Goal: Information Seeking & Learning: Find specific fact

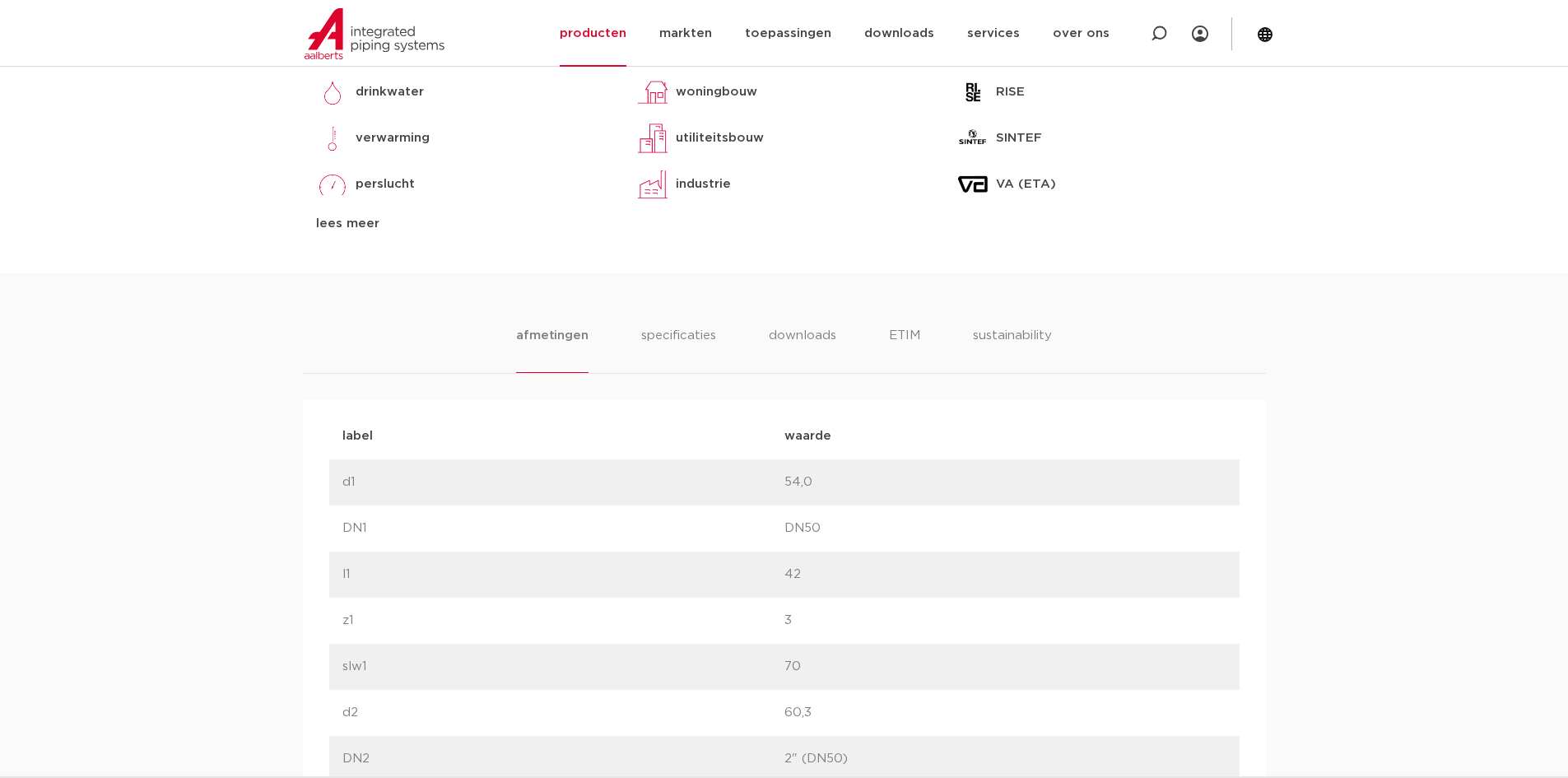
scroll to position [766, 0]
click at [683, 338] on li "specificaties" at bounding box center [678, 349] width 79 height 47
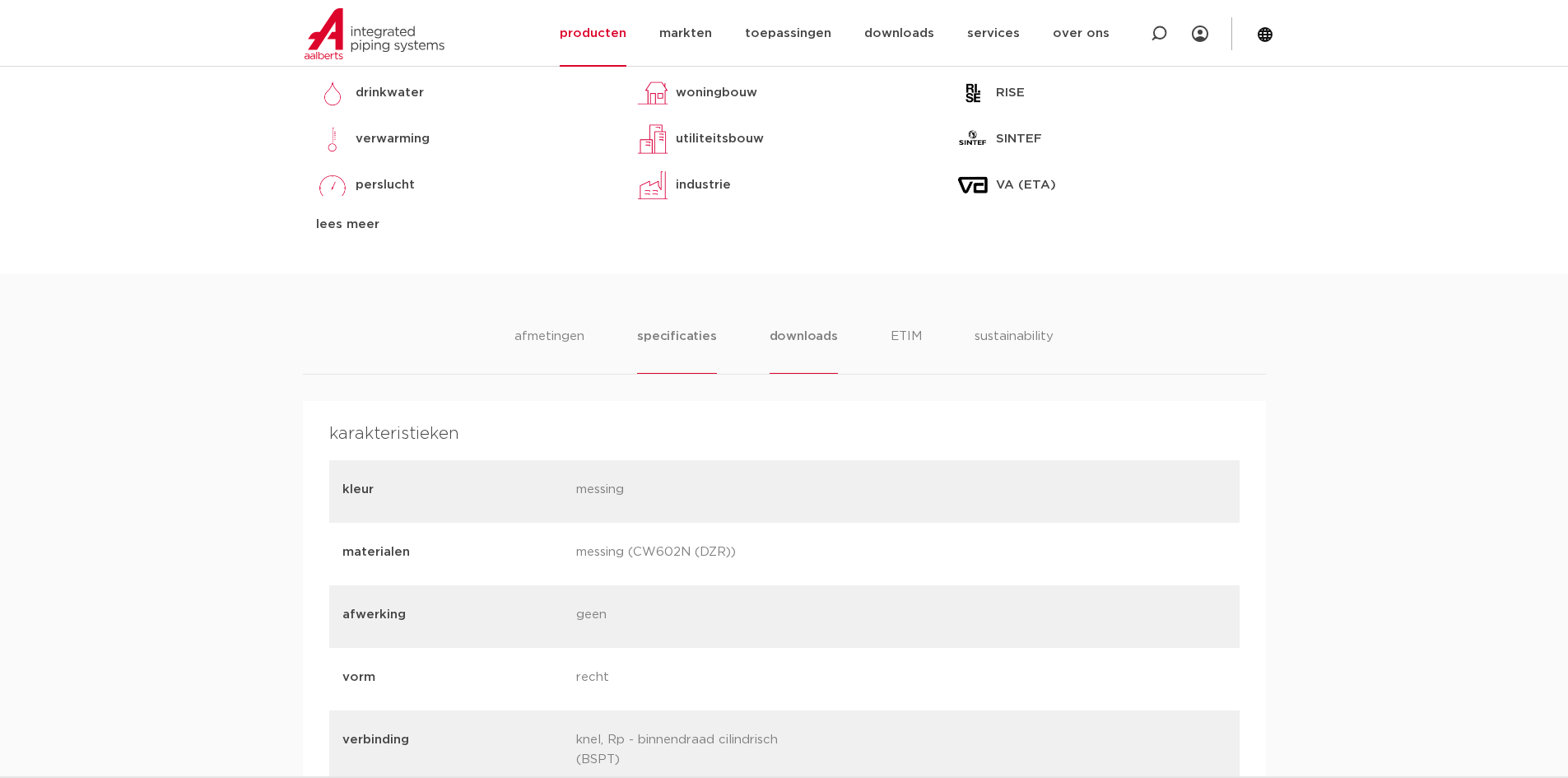
click at [804, 336] on li "downloads" at bounding box center [803, 349] width 68 height 47
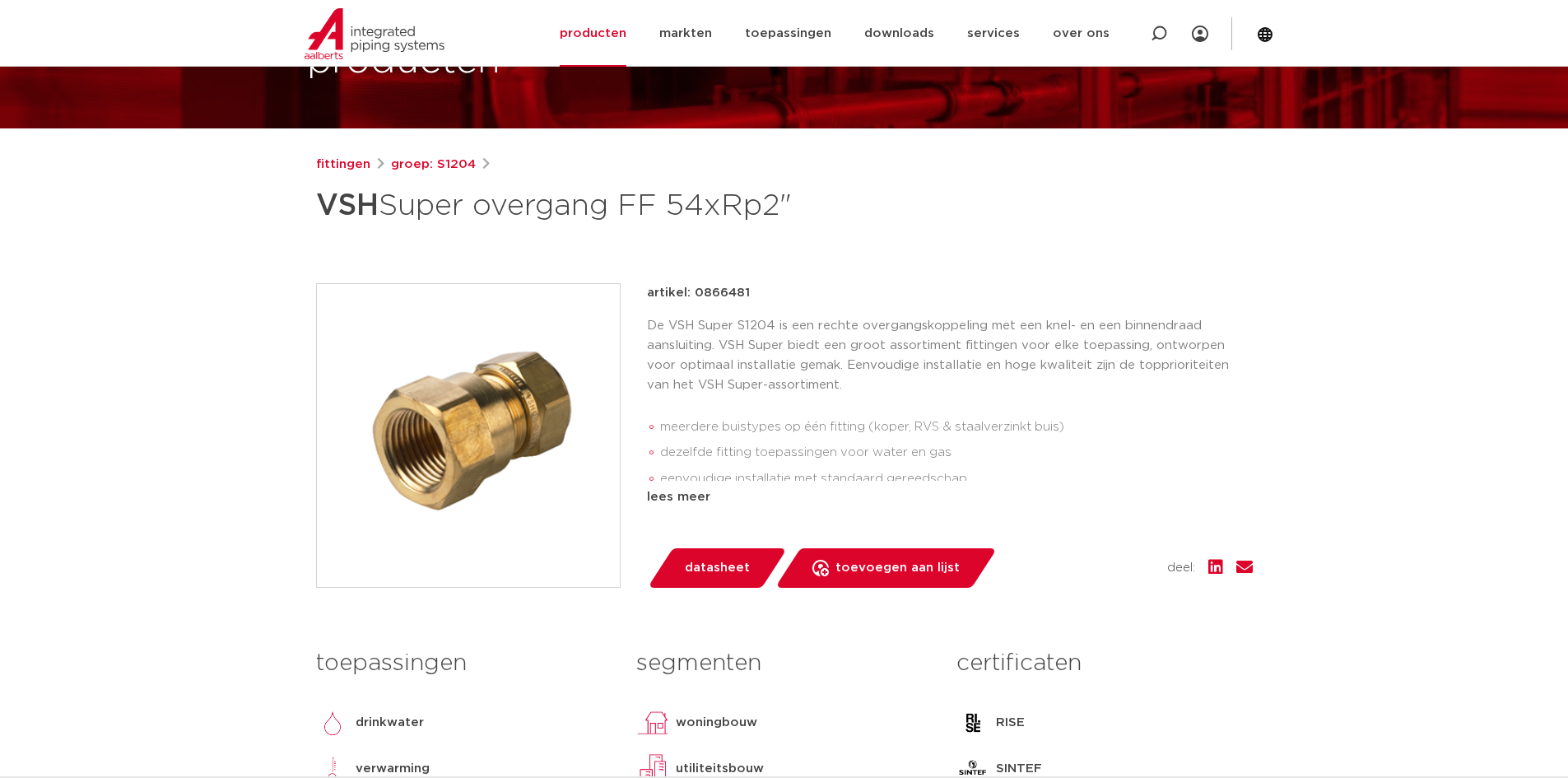
scroll to position [108, 0]
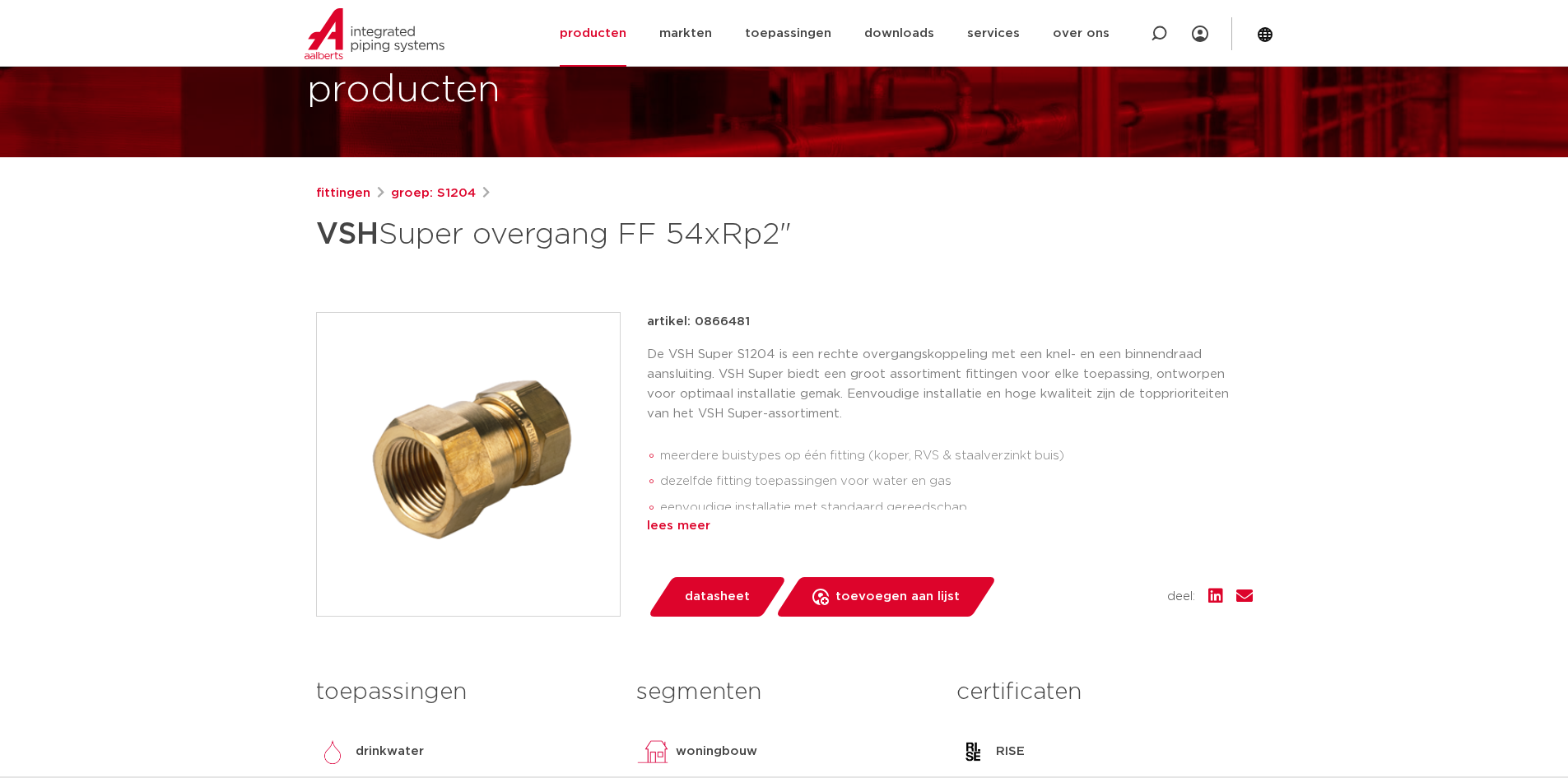
click at [679, 527] on div "lees meer" at bounding box center [950, 527] width 605 height 20
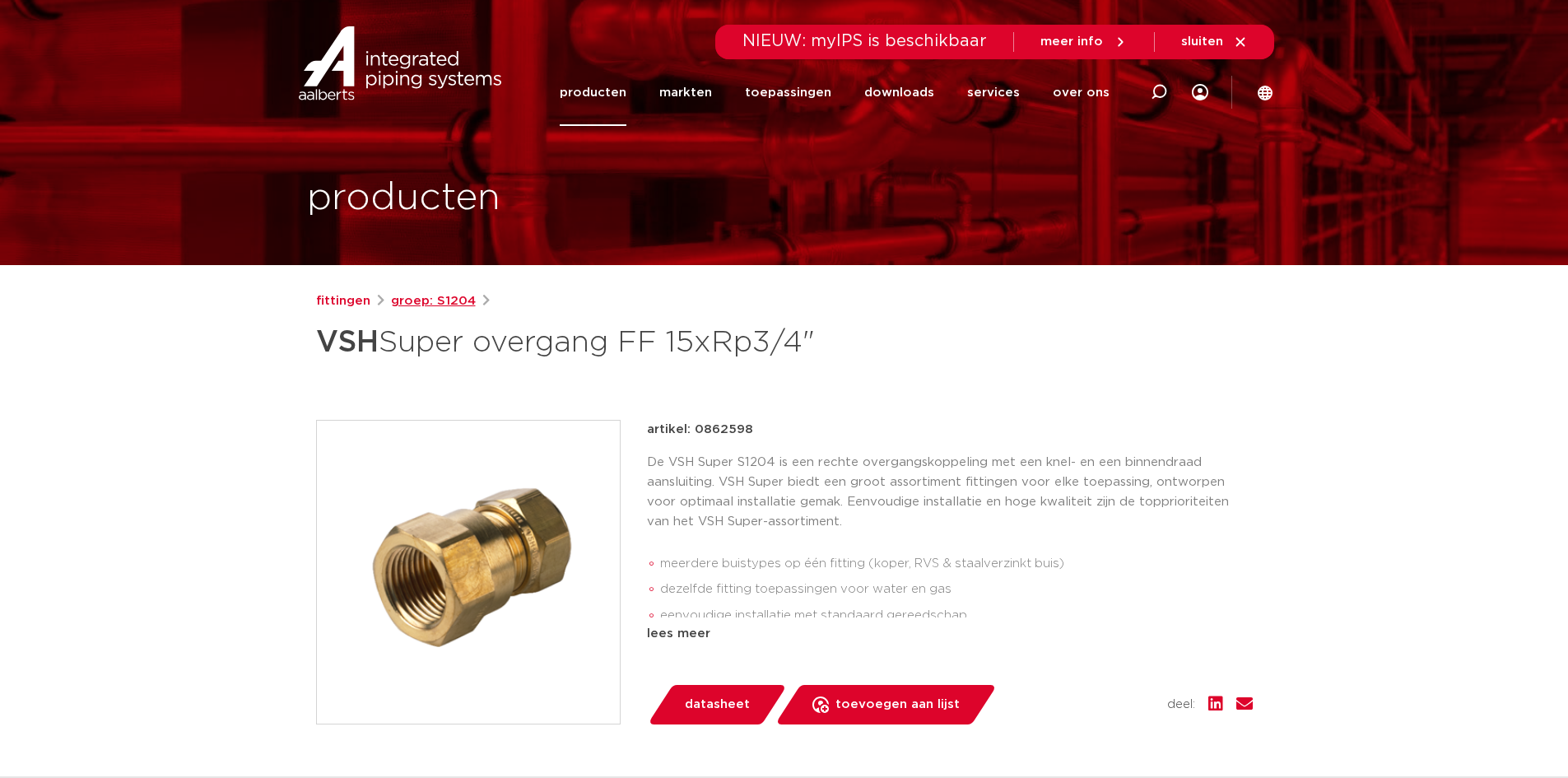
click at [438, 304] on link "groep: S1204" at bounding box center [433, 301] width 85 height 20
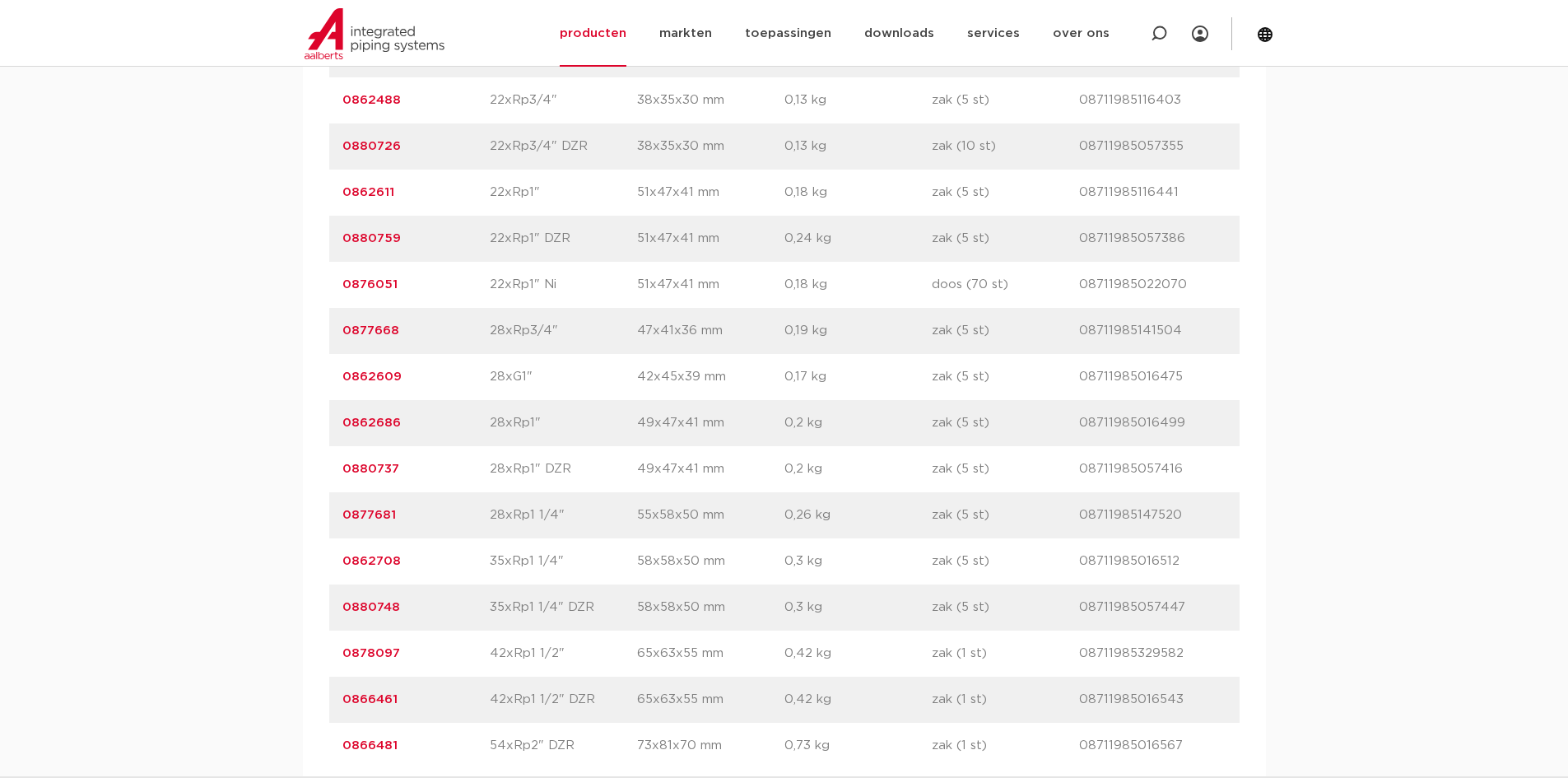
scroll to position [2799, 0]
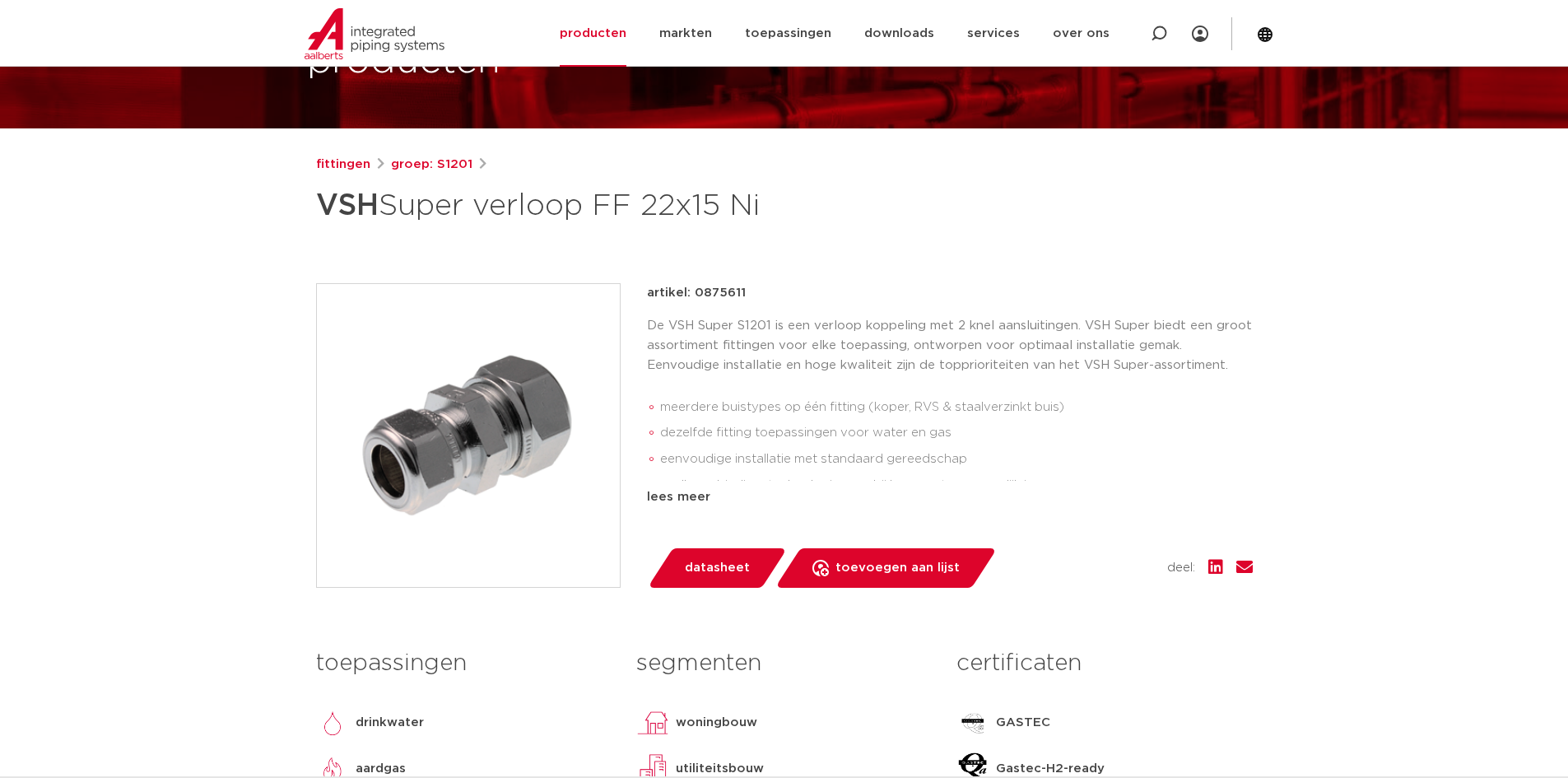
scroll to position [164, 0]
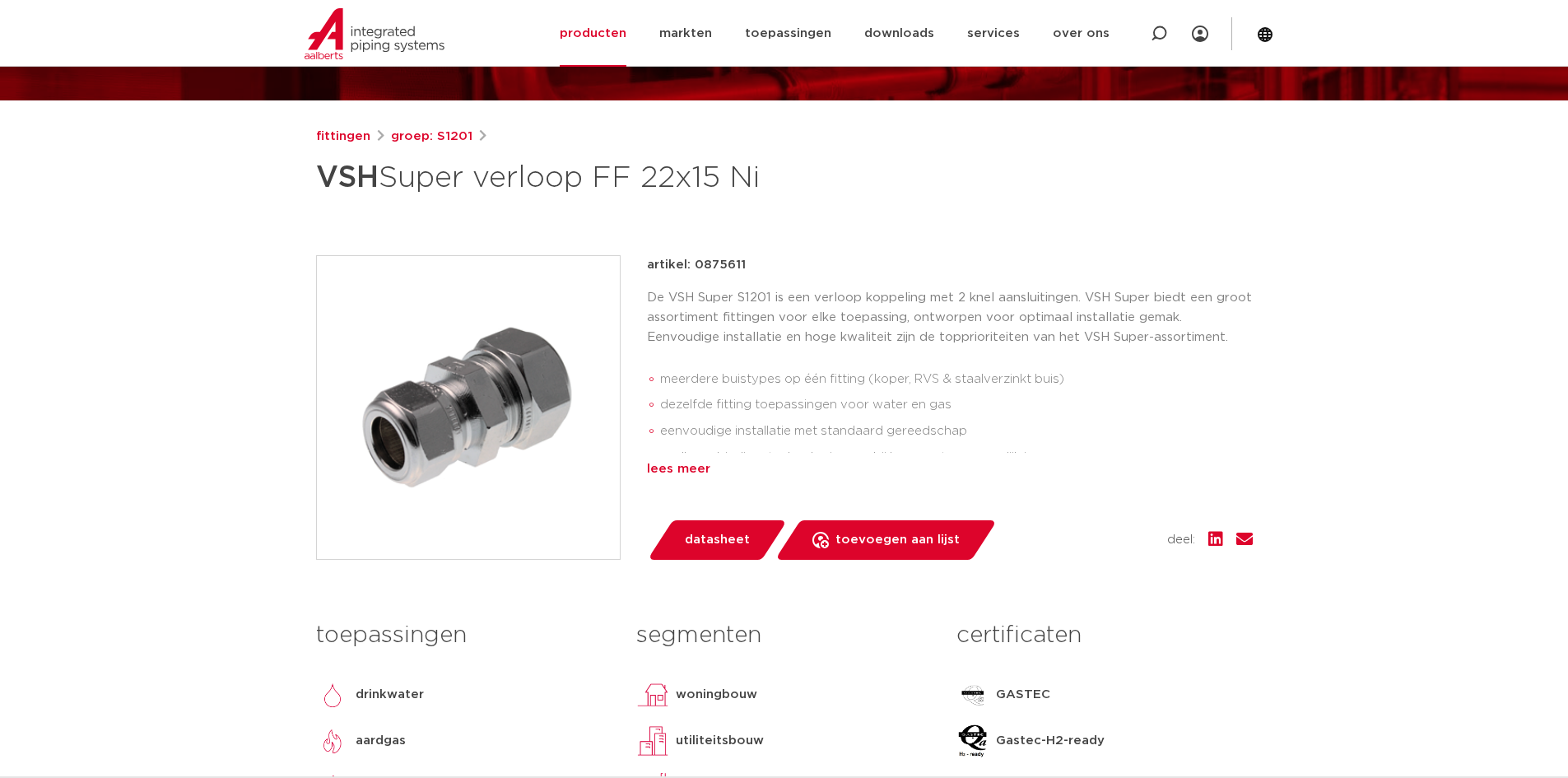
click at [678, 462] on div "lees meer" at bounding box center [950, 469] width 605 height 20
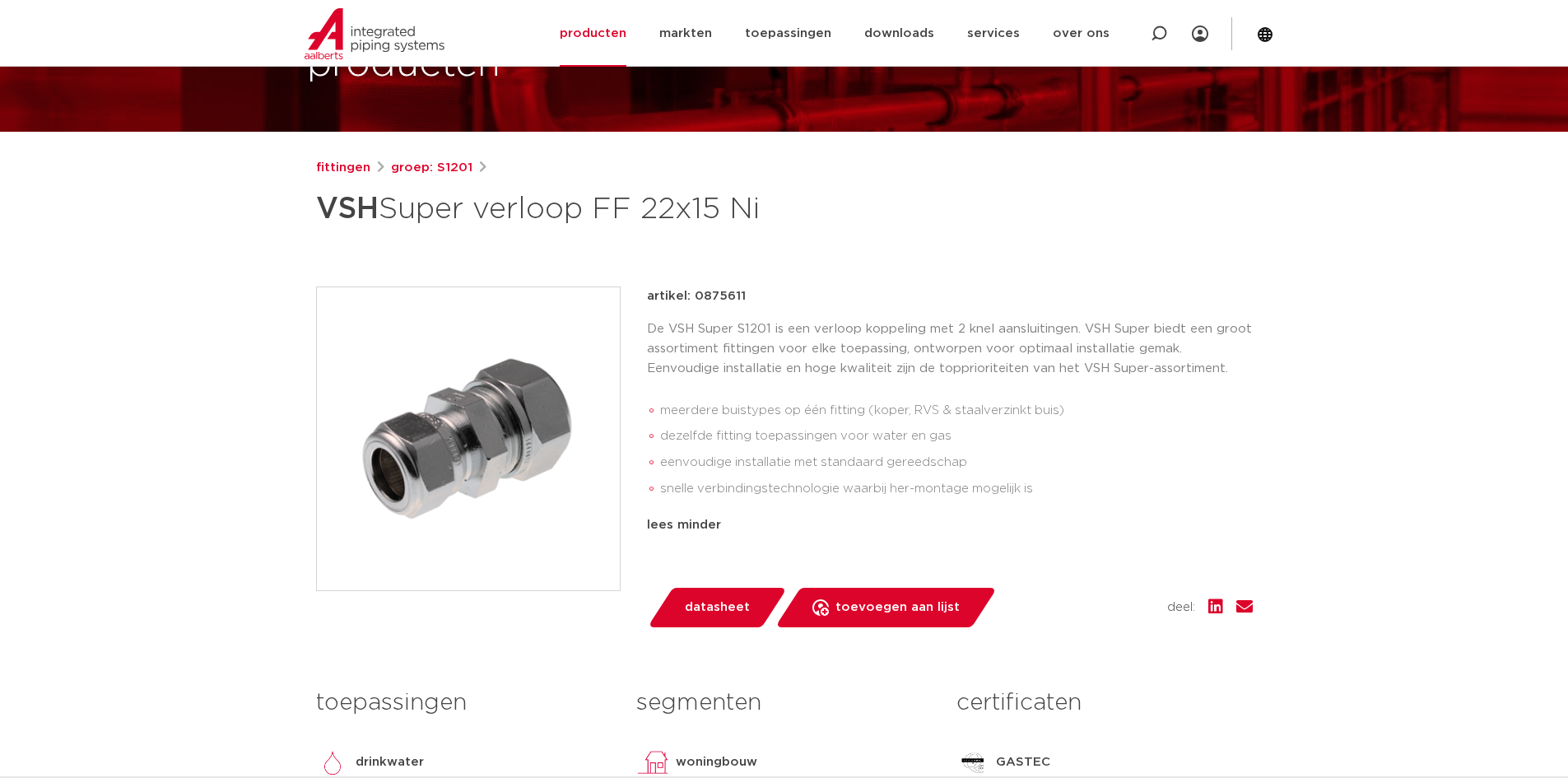
scroll to position [82, 0]
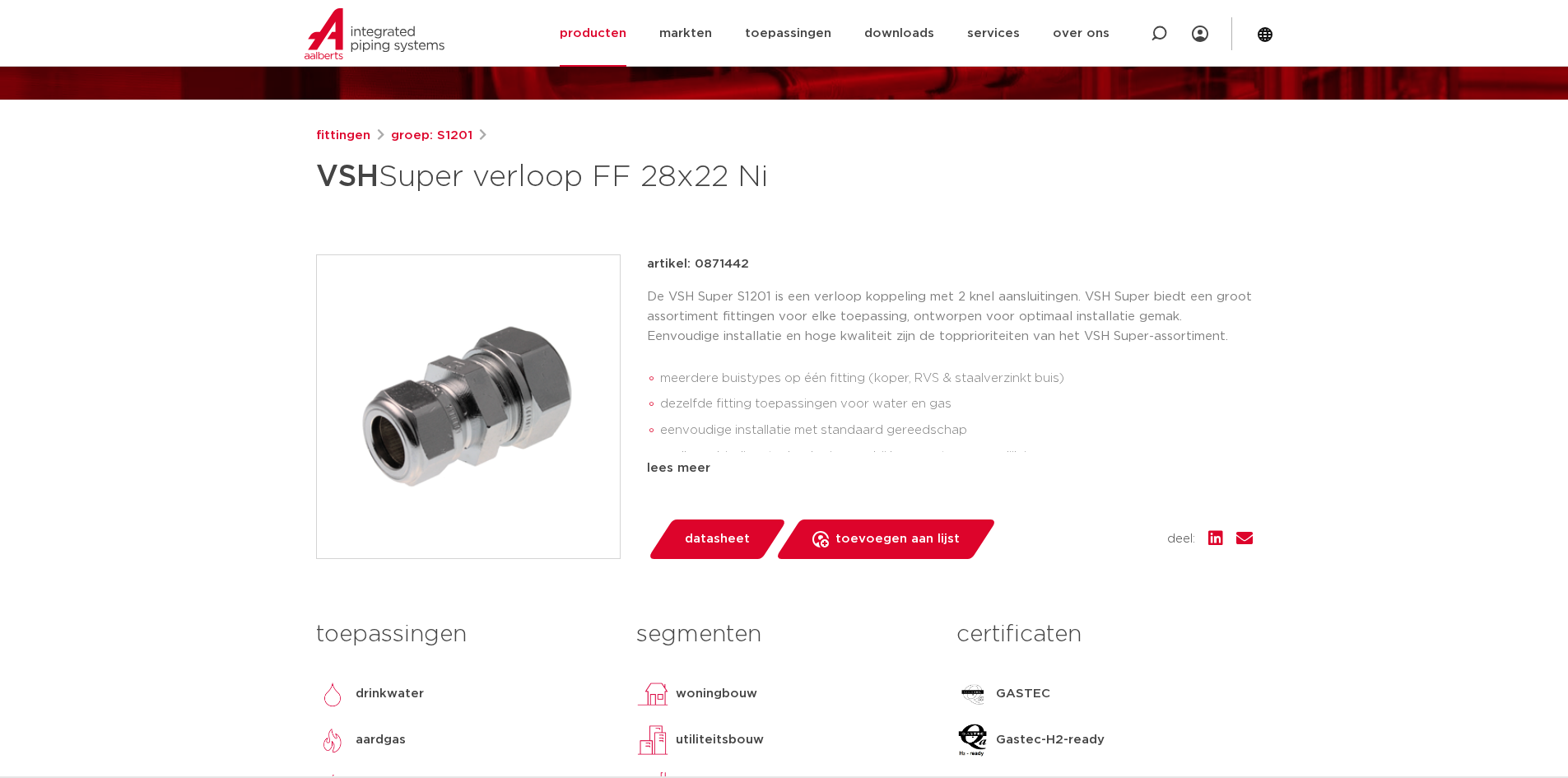
scroll to position [164, 0]
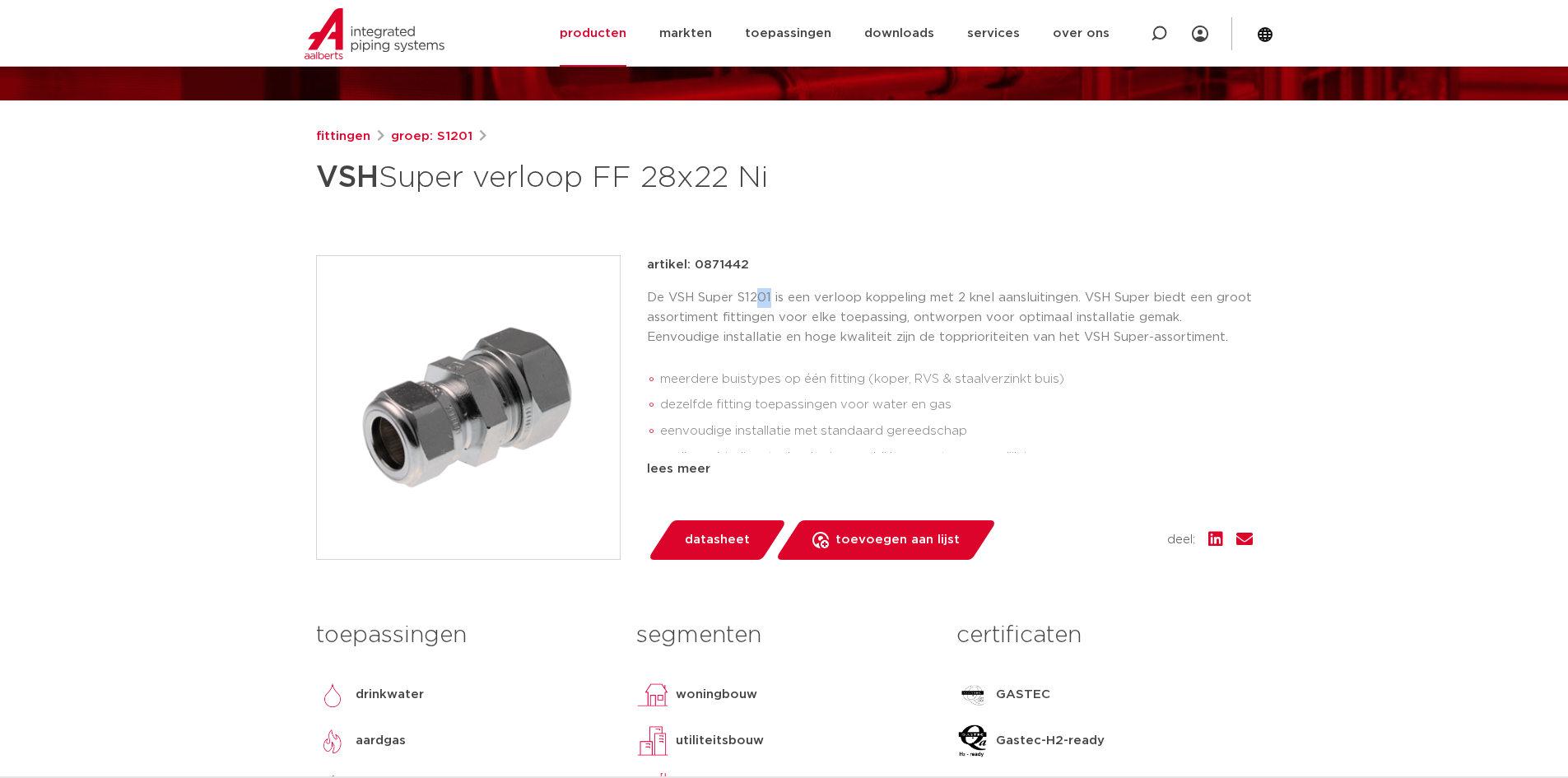
drag, startPoint x: 771, startPoint y: 293, endPoint x: 758, endPoint y: 294, distance: 13.0
click at [758, 294] on p "De VSH Super S1201 is een verloop koppeling met 2 knel aansluitingen. VSH Super…" at bounding box center [950, 318] width 605 height 59
click at [711, 261] on p "artikel: 0871442" at bounding box center [697, 265] width 102 height 20
drag, startPoint x: 751, startPoint y: 263, endPoint x: 703, endPoint y: 266, distance: 48.1
click at [703, 266] on div "artikel: 0871442" at bounding box center [950, 265] width 605 height 20
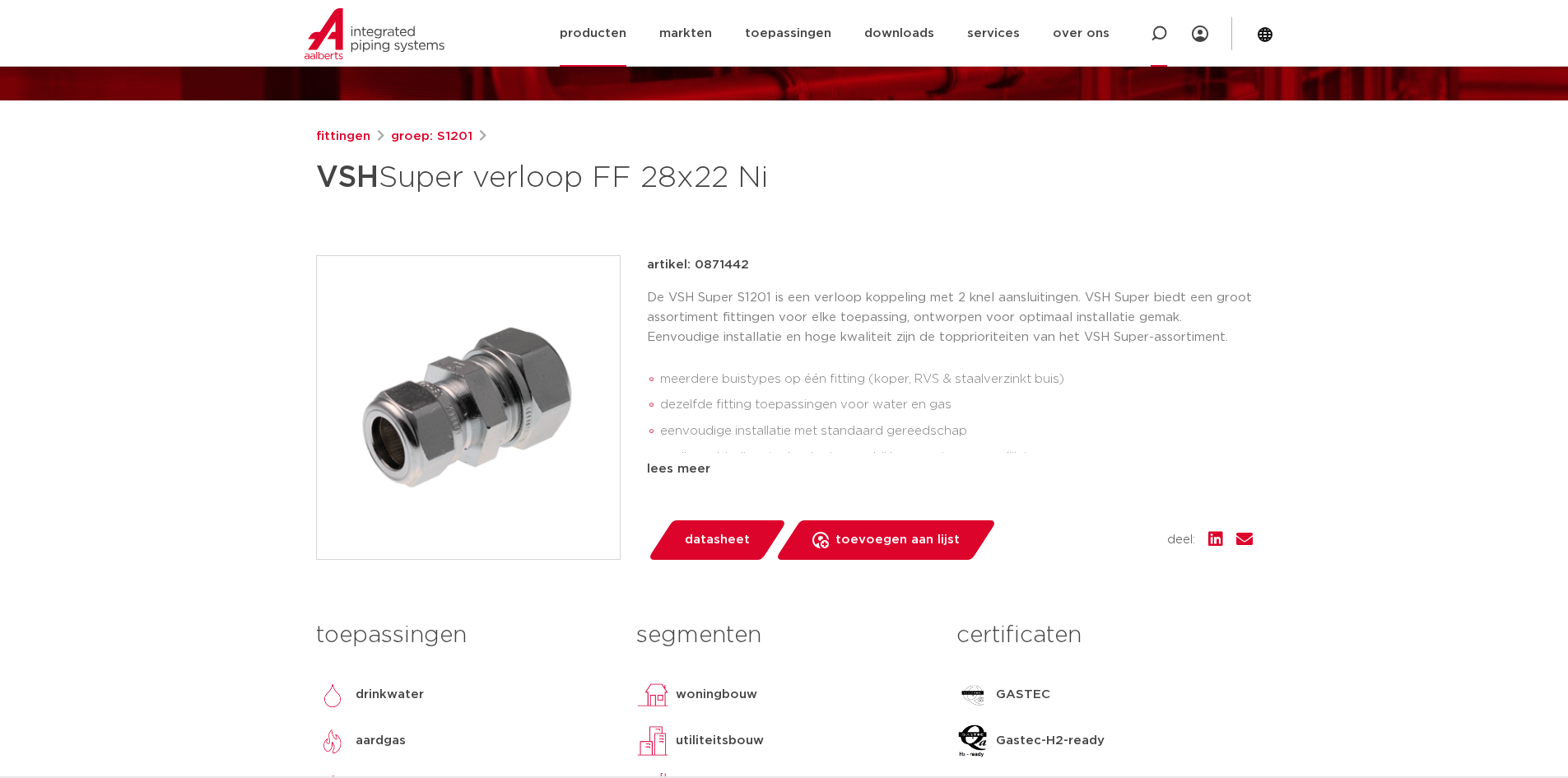
click at [1164, 35] on icon at bounding box center [1158, 34] width 17 height 17
type input "verloop 42"
click button "Zoeken" at bounding box center [0, 0] width 0 height 0
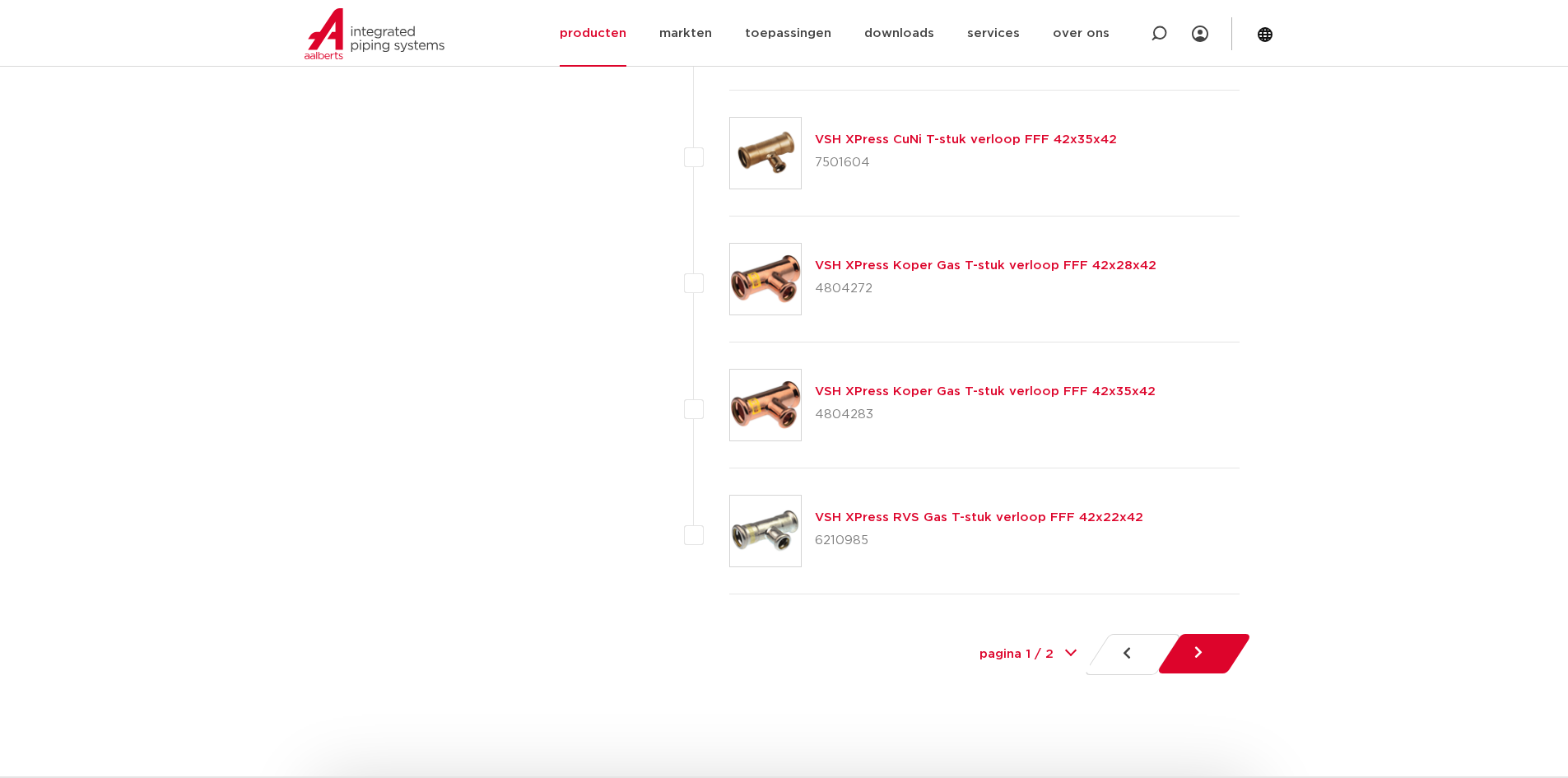
scroll to position [7492, 0]
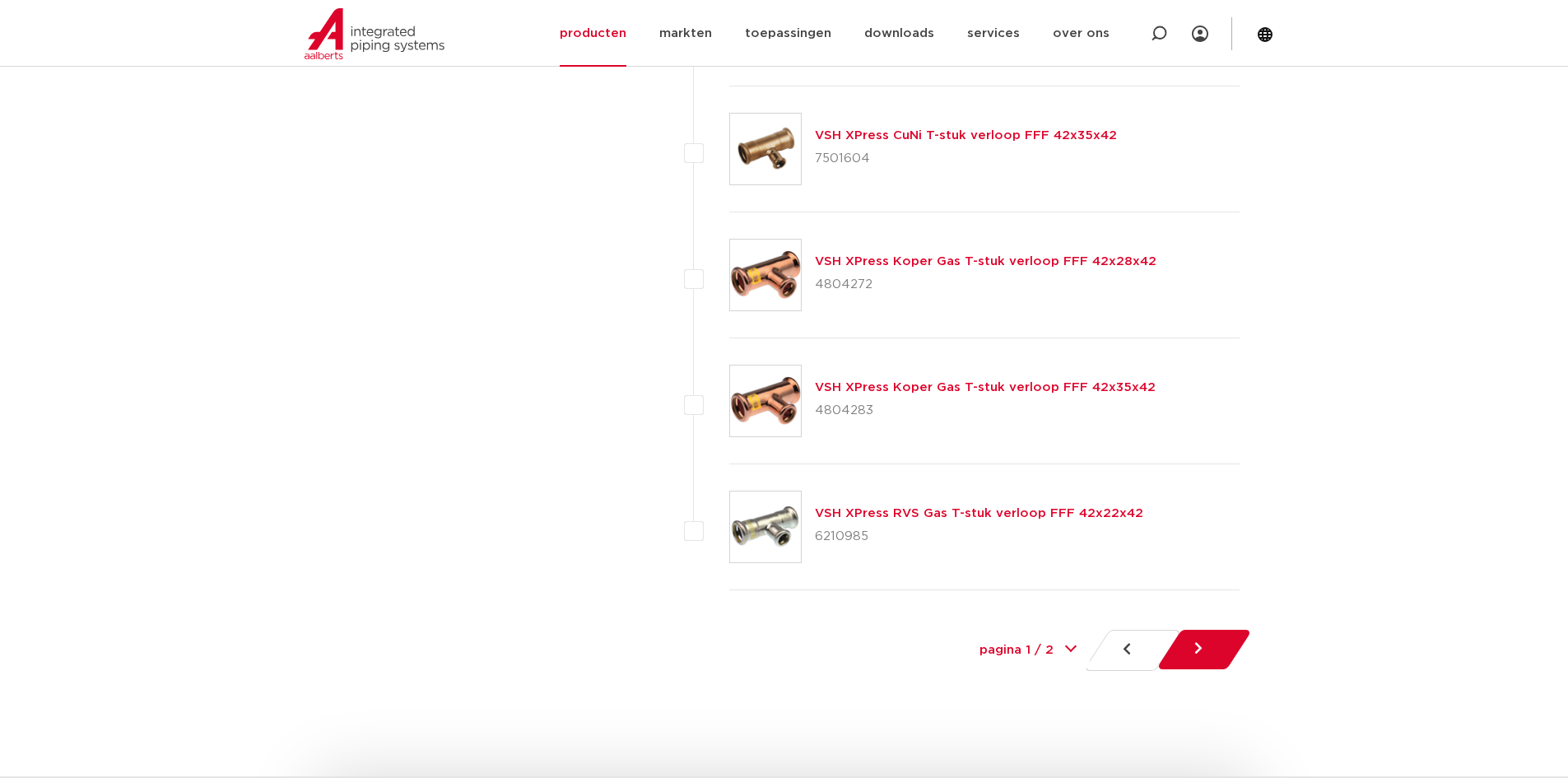
click at [1182, 643] on link at bounding box center [1204, 649] width 96 height 40
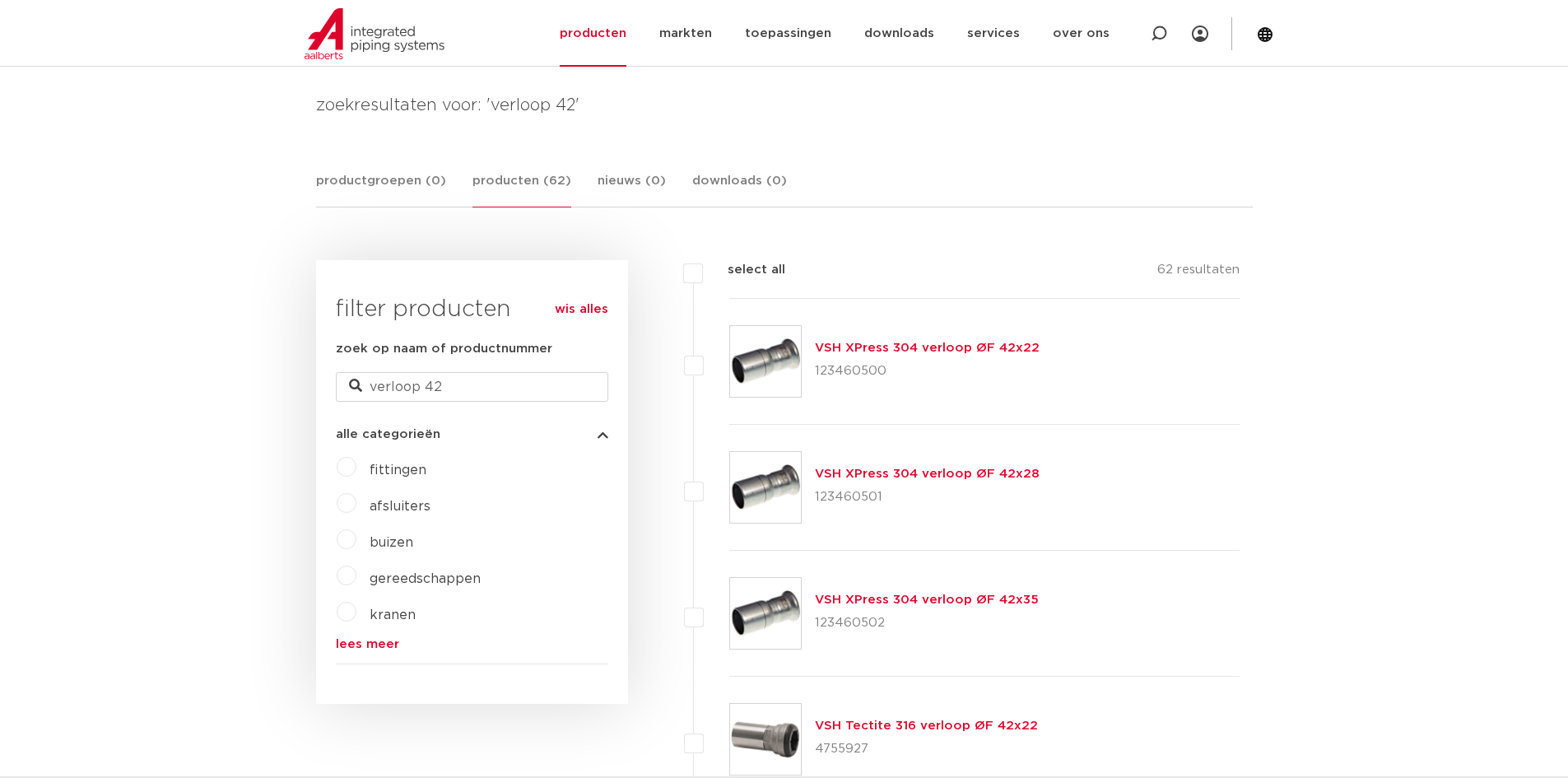
scroll to position [247, 0]
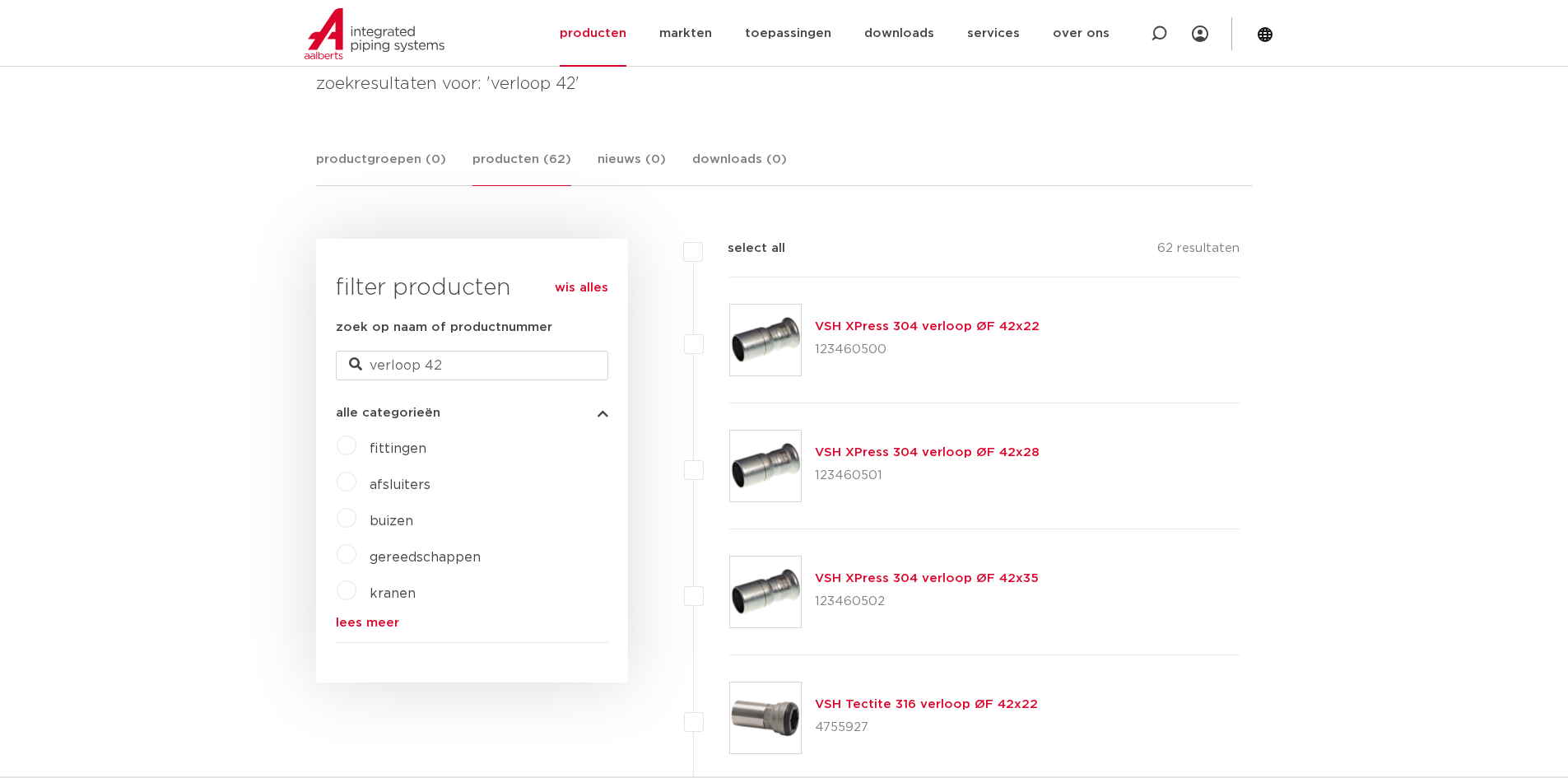
click at [356, 444] on label "fittingen" at bounding box center [391, 445] width 70 height 27
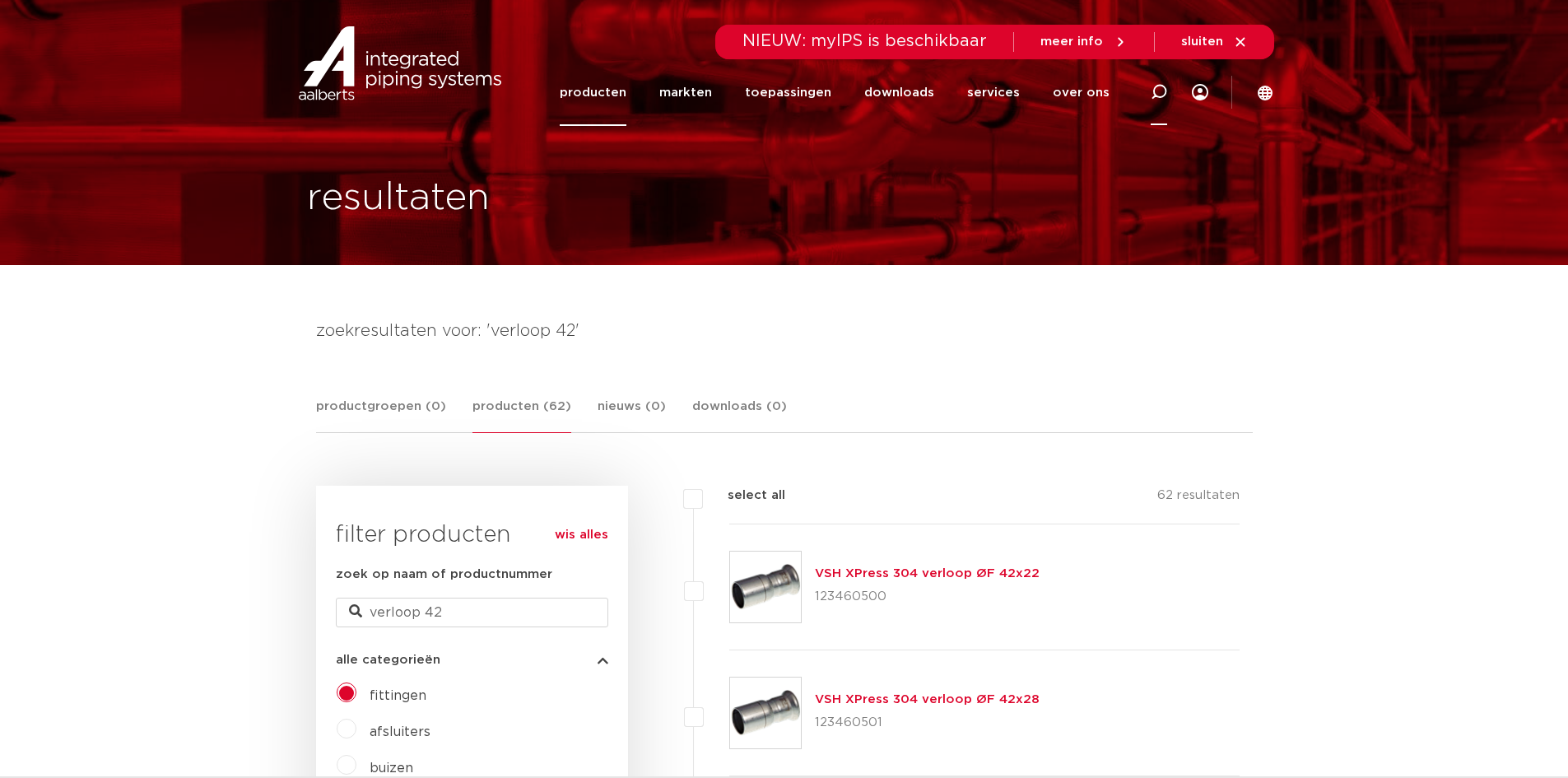
click at [1161, 92] on icon at bounding box center [1158, 92] width 17 height 17
type input "knel verloop"
click button "Zoeken" at bounding box center [0, 0] width 0 height 0
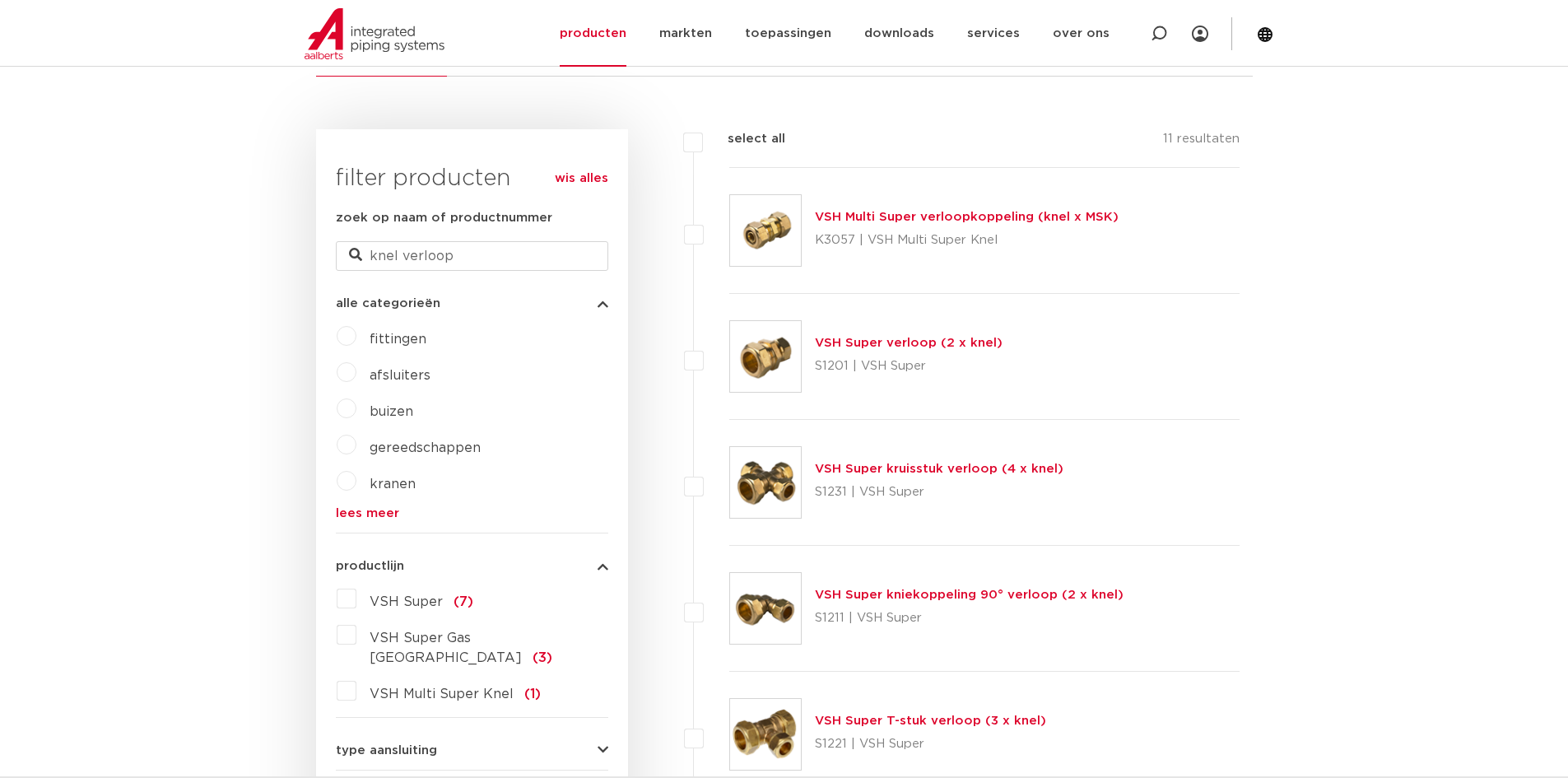
scroll to position [412, 0]
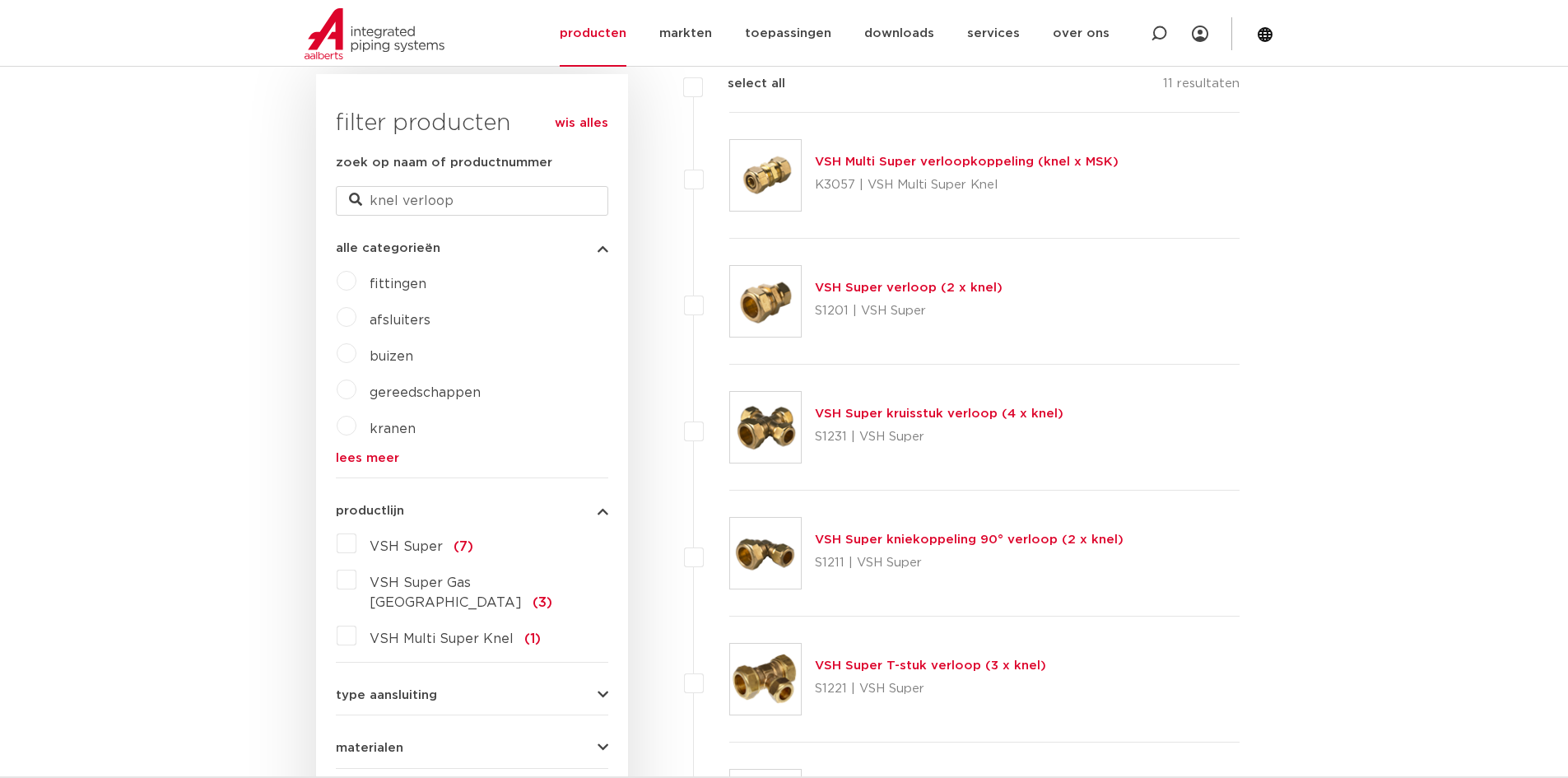
click at [905, 284] on link "VSH Super verloop (2 x knel)" at bounding box center [908, 287] width 188 height 12
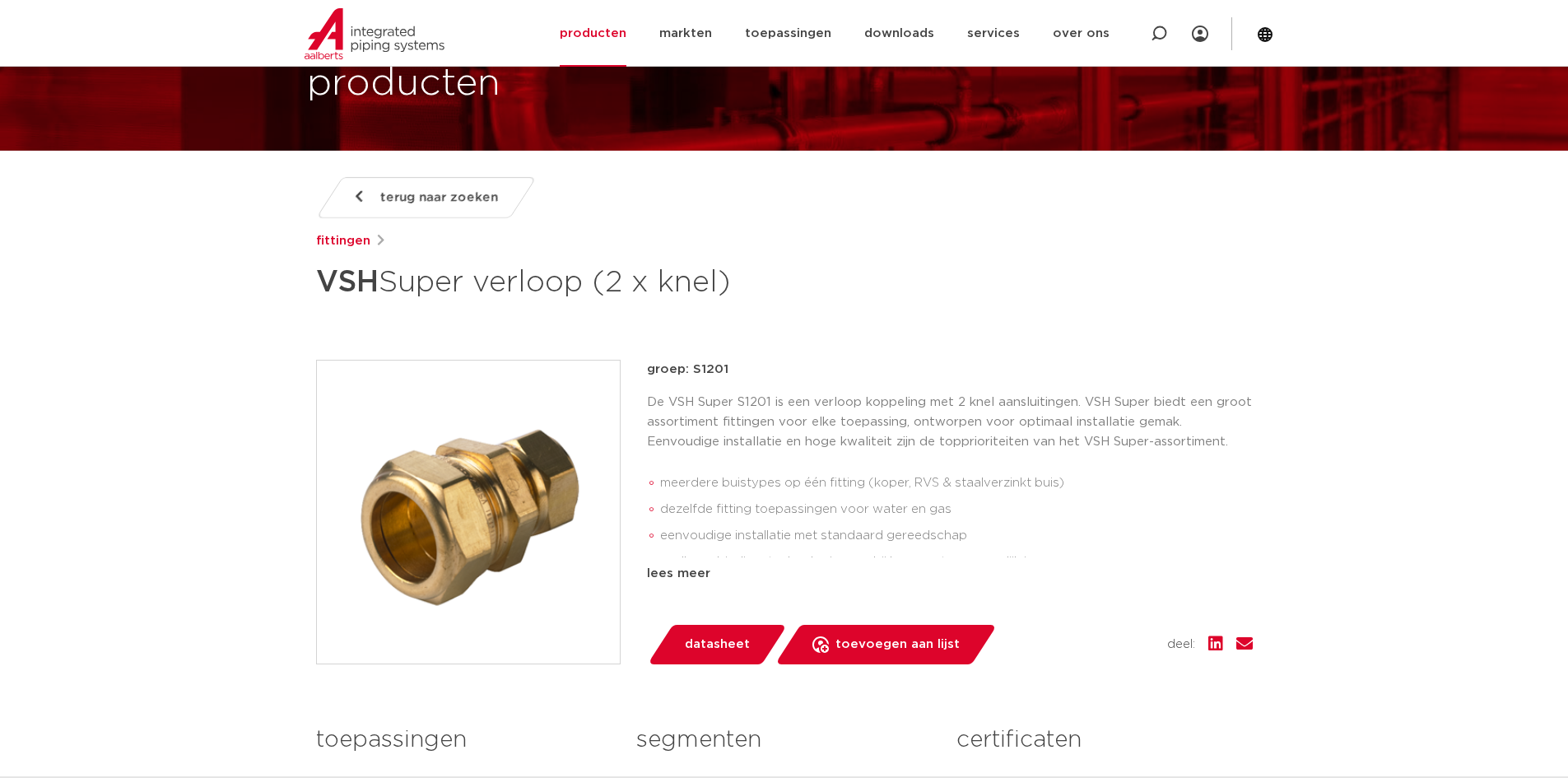
scroll to position [164, 0]
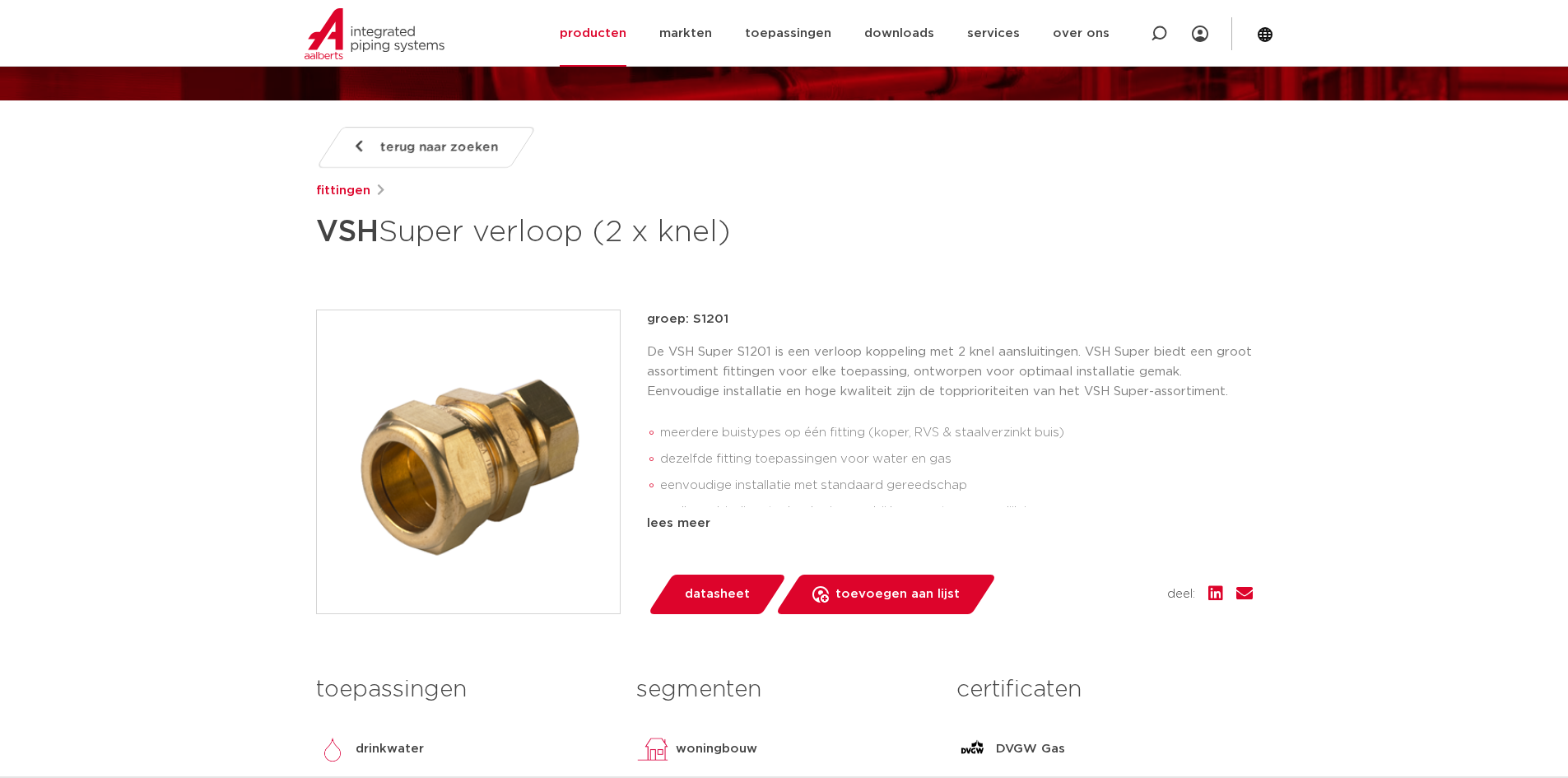
click at [587, 243] on h1 "VSH Super verloop (2 x knel)" at bounding box center [624, 233] width 618 height 49
drag, startPoint x: 485, startPoint y: 242, endPoint x: 510, endPoint y: 247, distance: 25.5
click at [485, 241] on h1 "VSH Super verloop (2 x knel)" at bounding box center [624, 233] width 618 height 49
drag, startPoint x: 799, startPoint y: 238, endPoint x: 312, endPoint y: 238, distance: 487.0
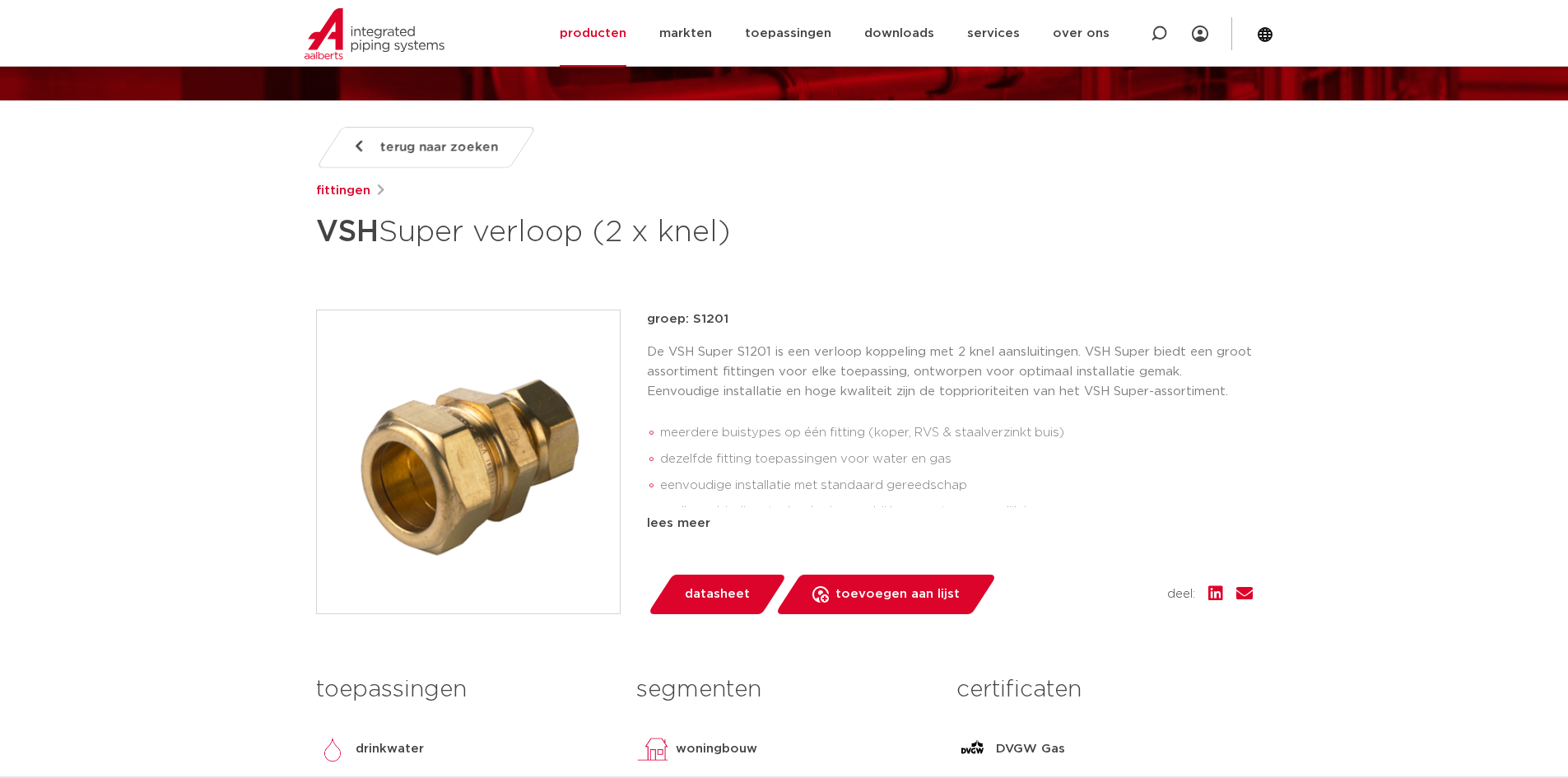
click at [312, 238] on div "terug naar zoeken [GEOGRAPHIC_DATA] VSH Super verloop (2 x knel) groep: S1201 m…" at bounding box center [784, 529] width 963 height 804
copy h1 "VSH Super verloop (2 x knel)"
